Goal: Task Accomplishment & Management: Manage account settings

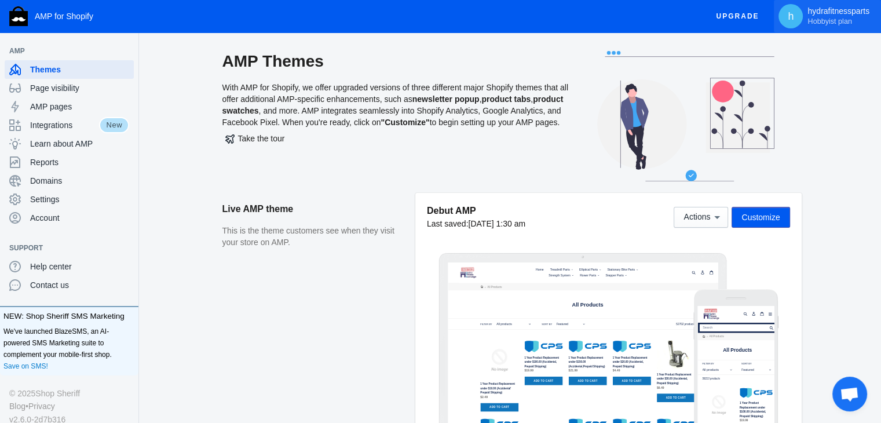
click at [821, 20] on span "Hobbyist plan" at bounding box center [830, 21] width 44 height 9
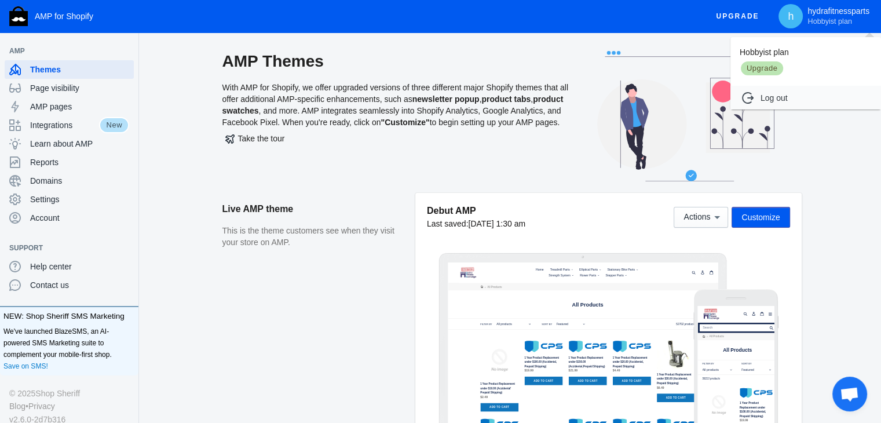
click at [43, 191] on div at bounding box center [440, 211] width 881 height 423
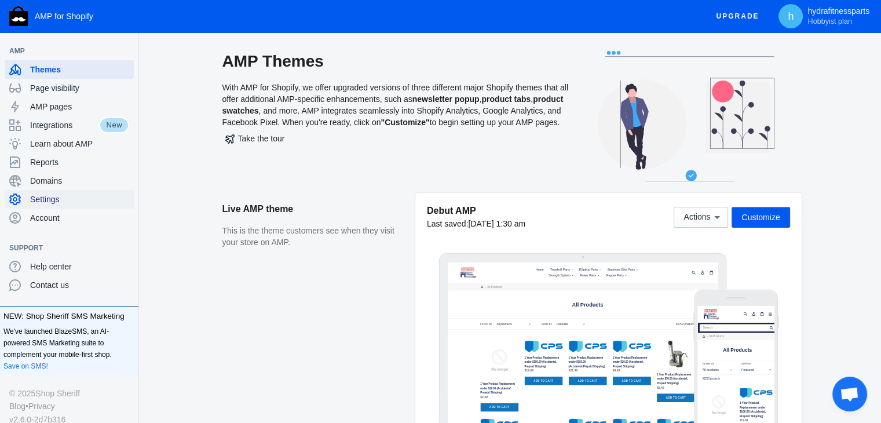
click at [43, 199] on span "Settings" at bounding box center [79, 200] width 99 height 12
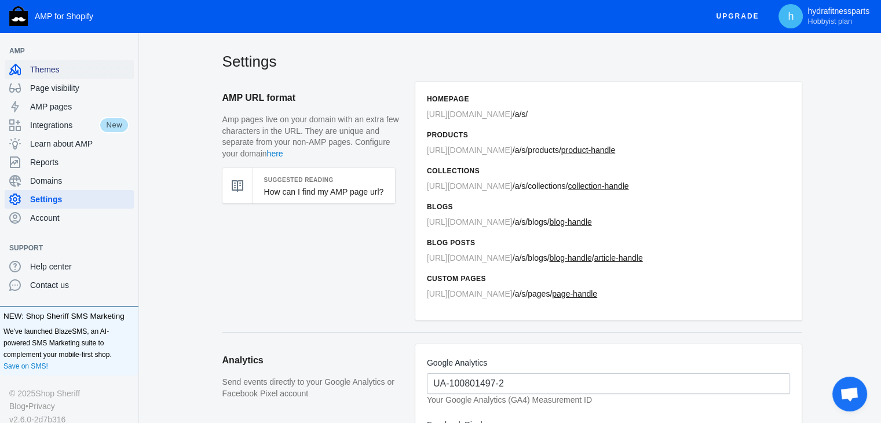
click at [60, 69] on span "Themes" at bounding box center [79, 70] width 99 height 12
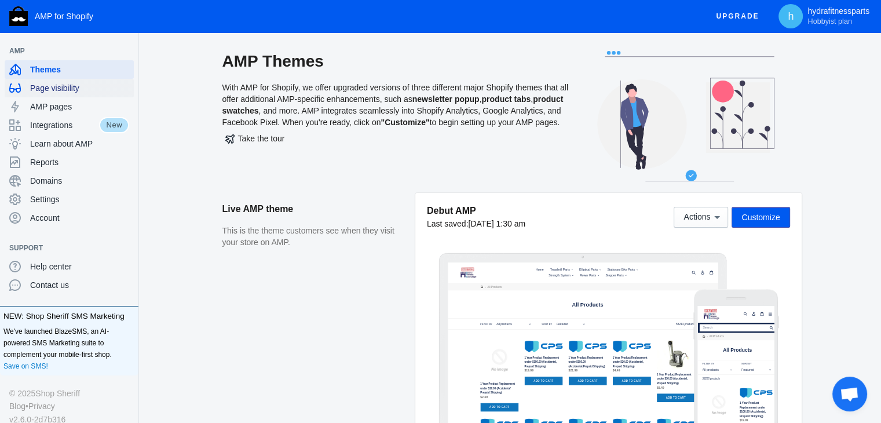
click at [60, 89] on span "Page visibility" at bounding box center [79, 88] width 99 height 12
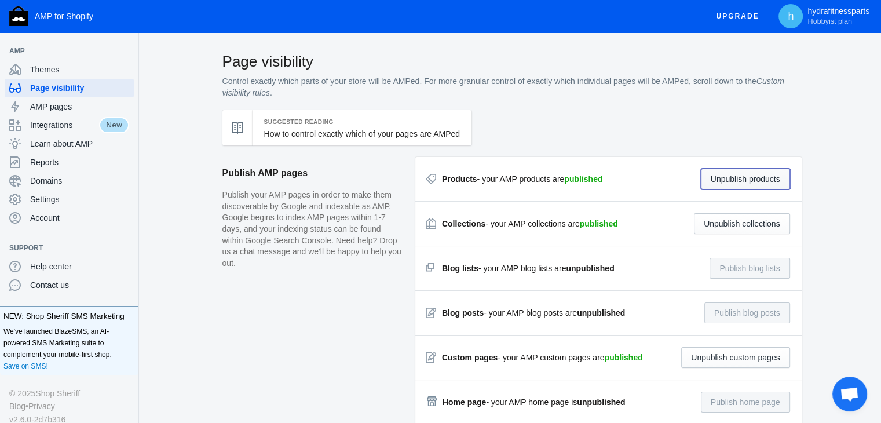
click at [749, 179] on button "Unpublish products" at bounding box center [745, 179] width 89 height 21
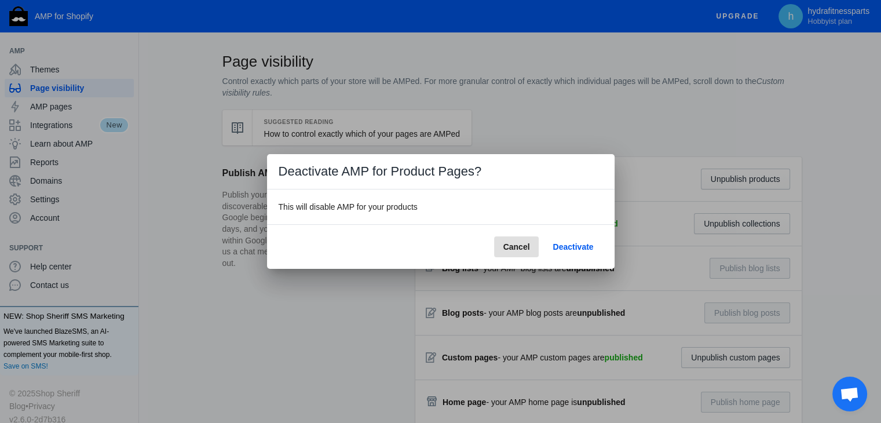
click at [569, 247] on span "Deactivate" at bounding box center [573, 246] width 41 height 9
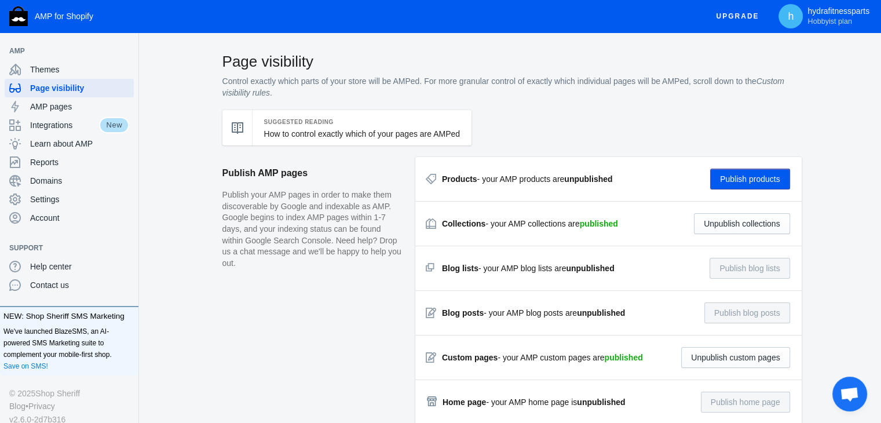
click at [768, 175] on button "Publish products" at bounding box center [751, 179] width 80 height 21
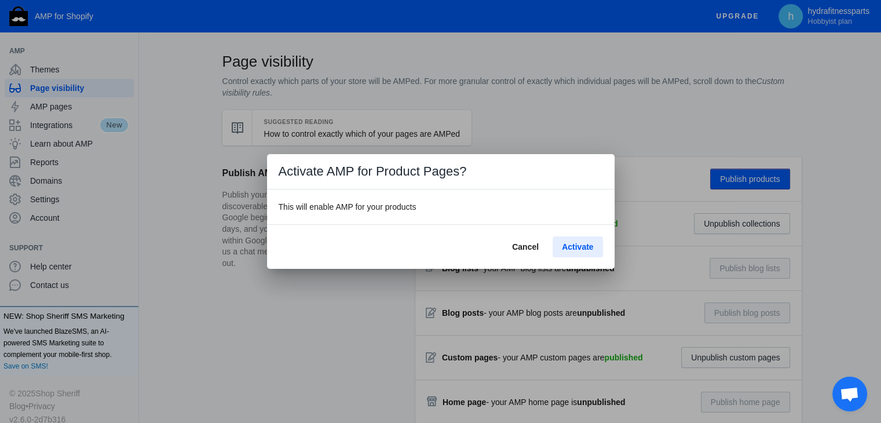
click at [575, 249] on span "Activate" at bounding box center [577, 246] width 31 height 9
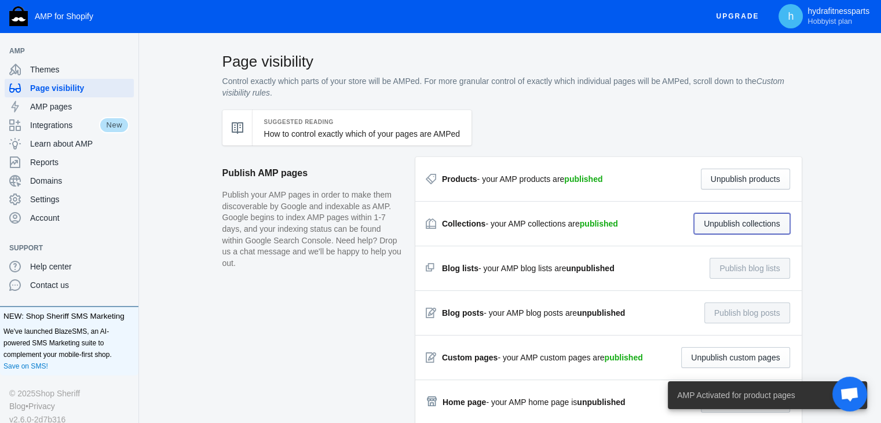
click at [764, 224] on button "Unpublish collections" at bounding box center [742, 223] width 96 height 21
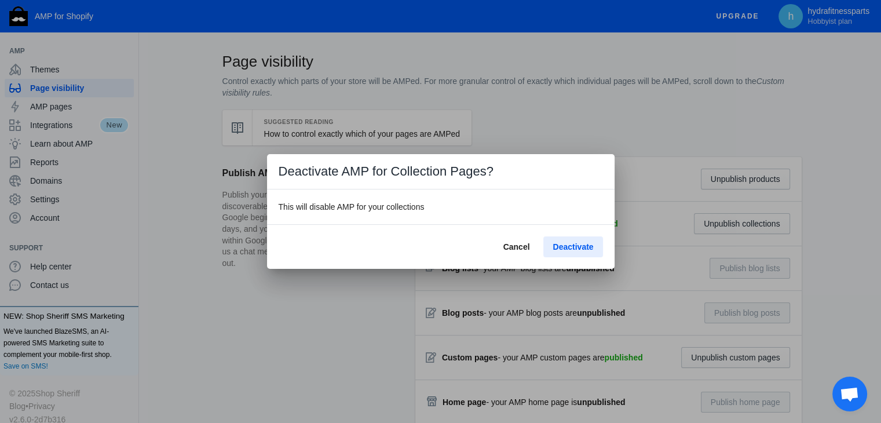
click at [572, 243] on span "Deactivate" at bounding box center [573, 246] width 41 height 9
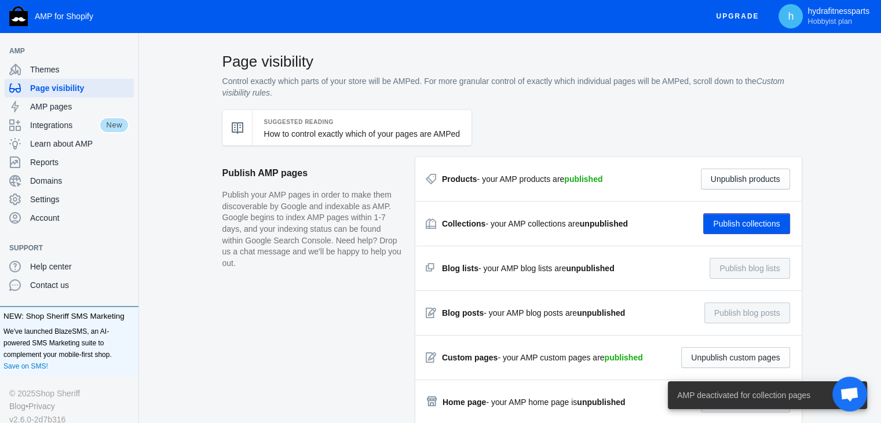
click at [770, 222] on button "Publish collections" at bounding box center [747, 223] width 86 height 21
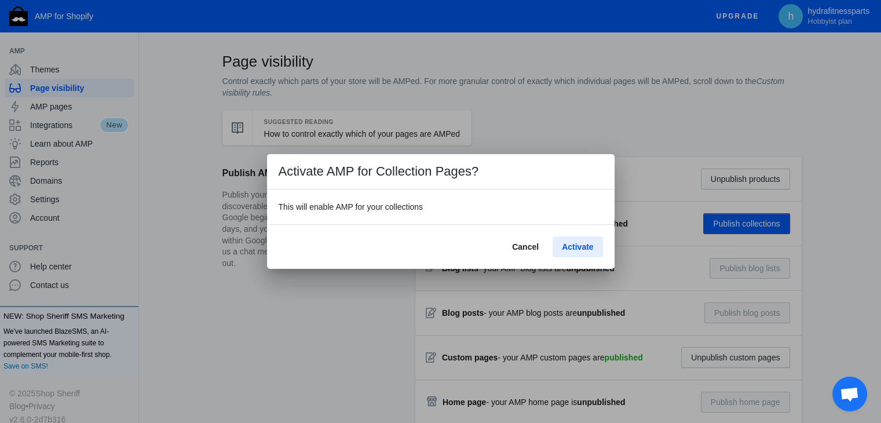
click at [582, 243] on span "Activate" at bounding box center [577, 246] width 31 height 9
